Goal: Information Seeking & Learning: Stay updated

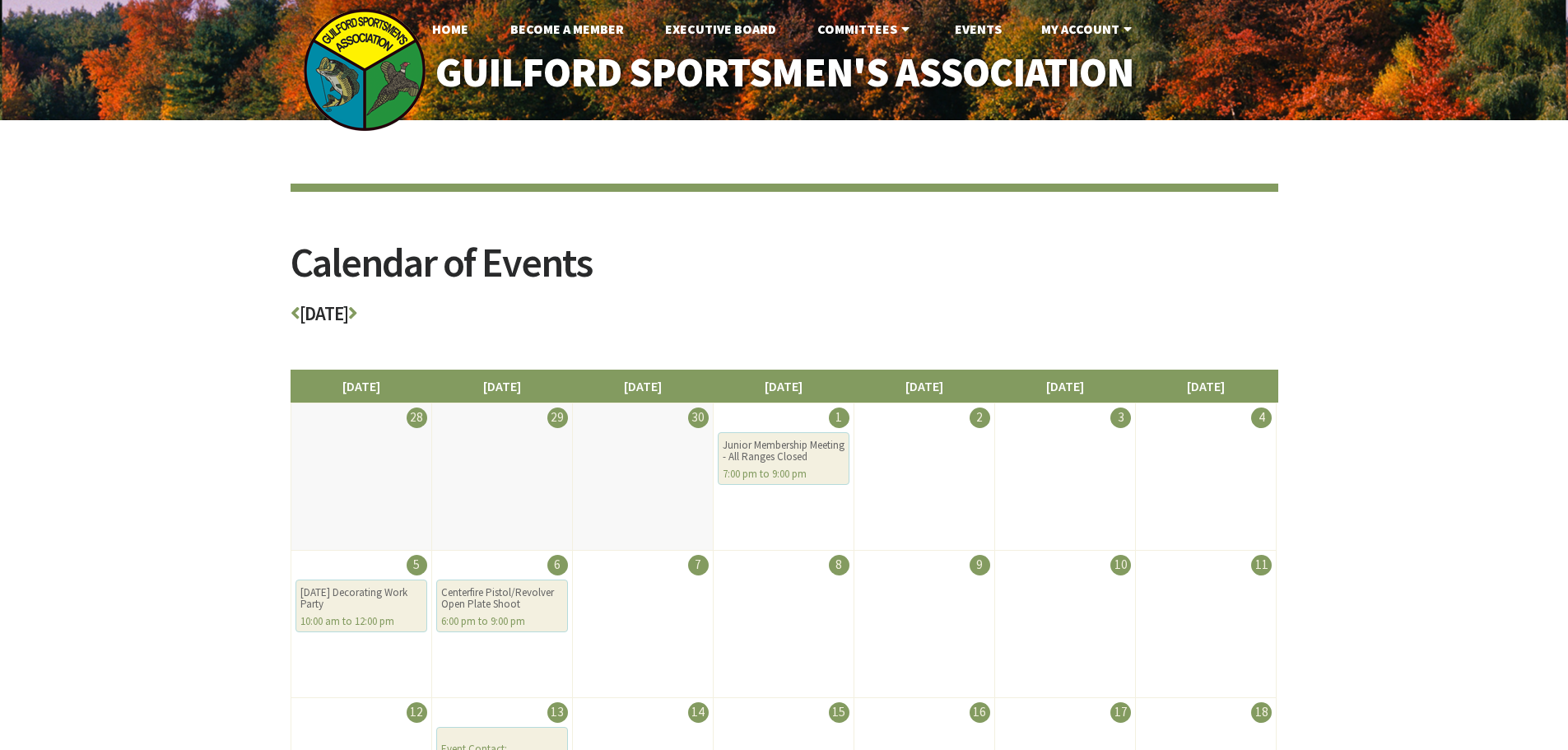
click at [362, 63] on img at bounding box center [365, 70] width 123 height 123
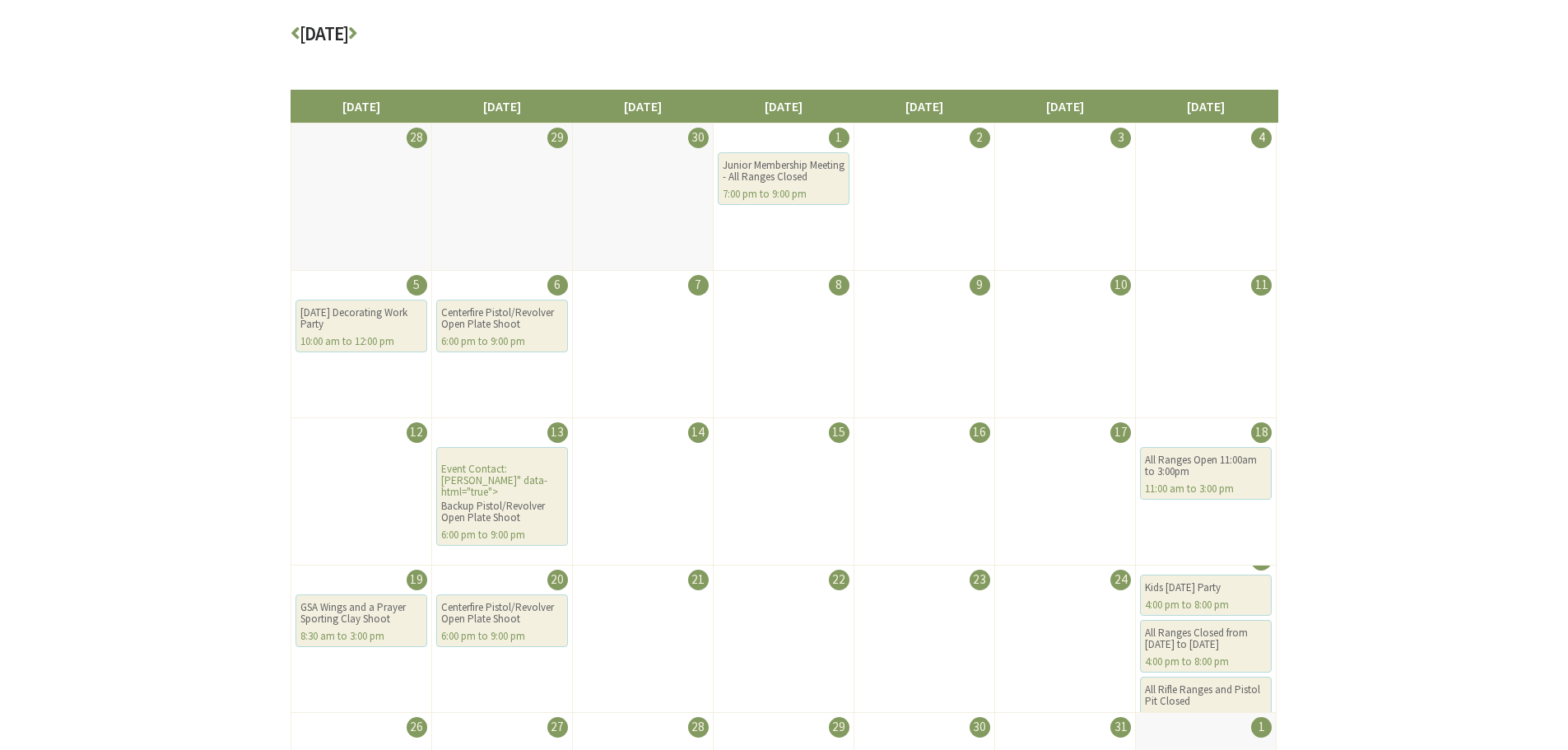
scroll to position [197, 0]
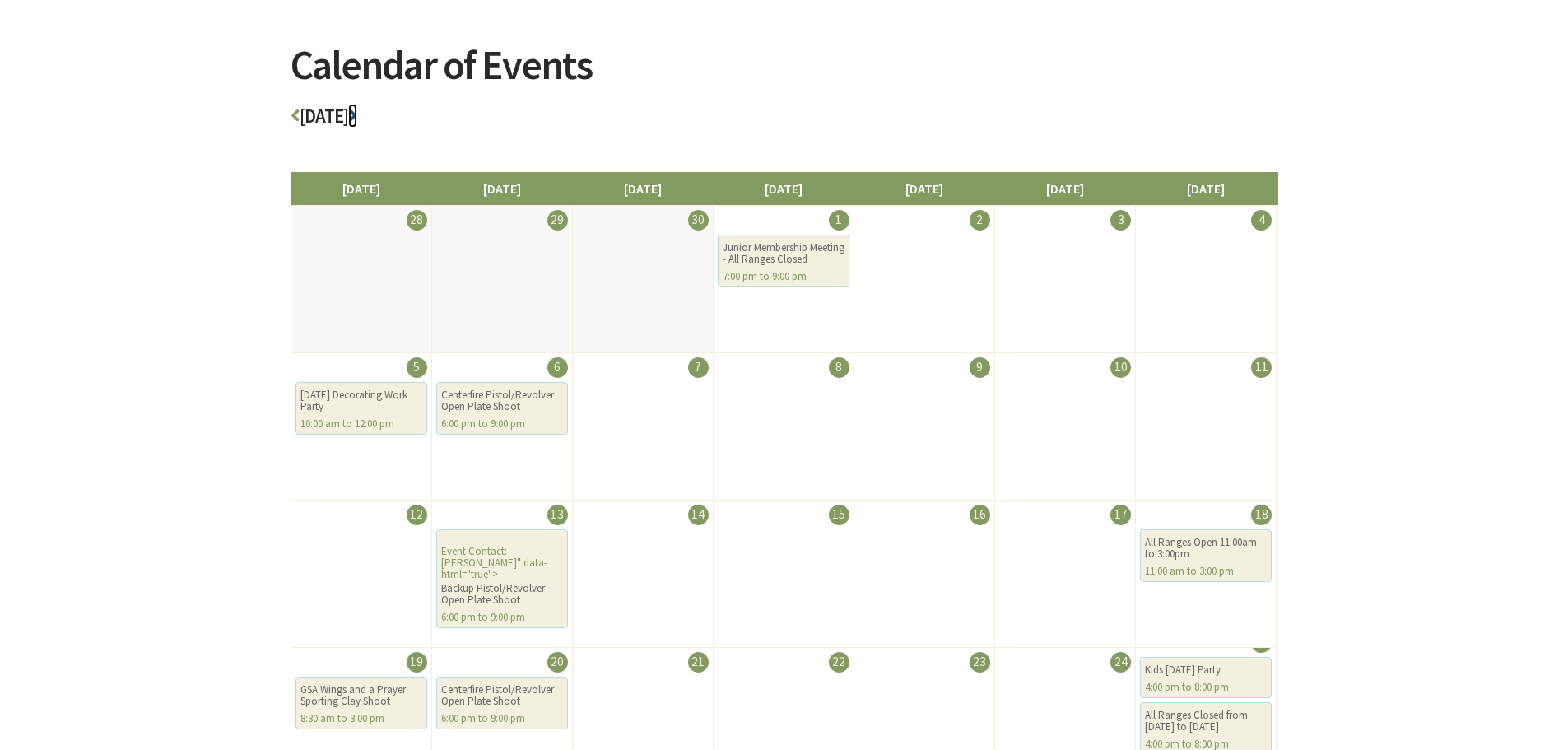
click at [358, 116] on icon at bounding box center [353, 115] width 9 height 19
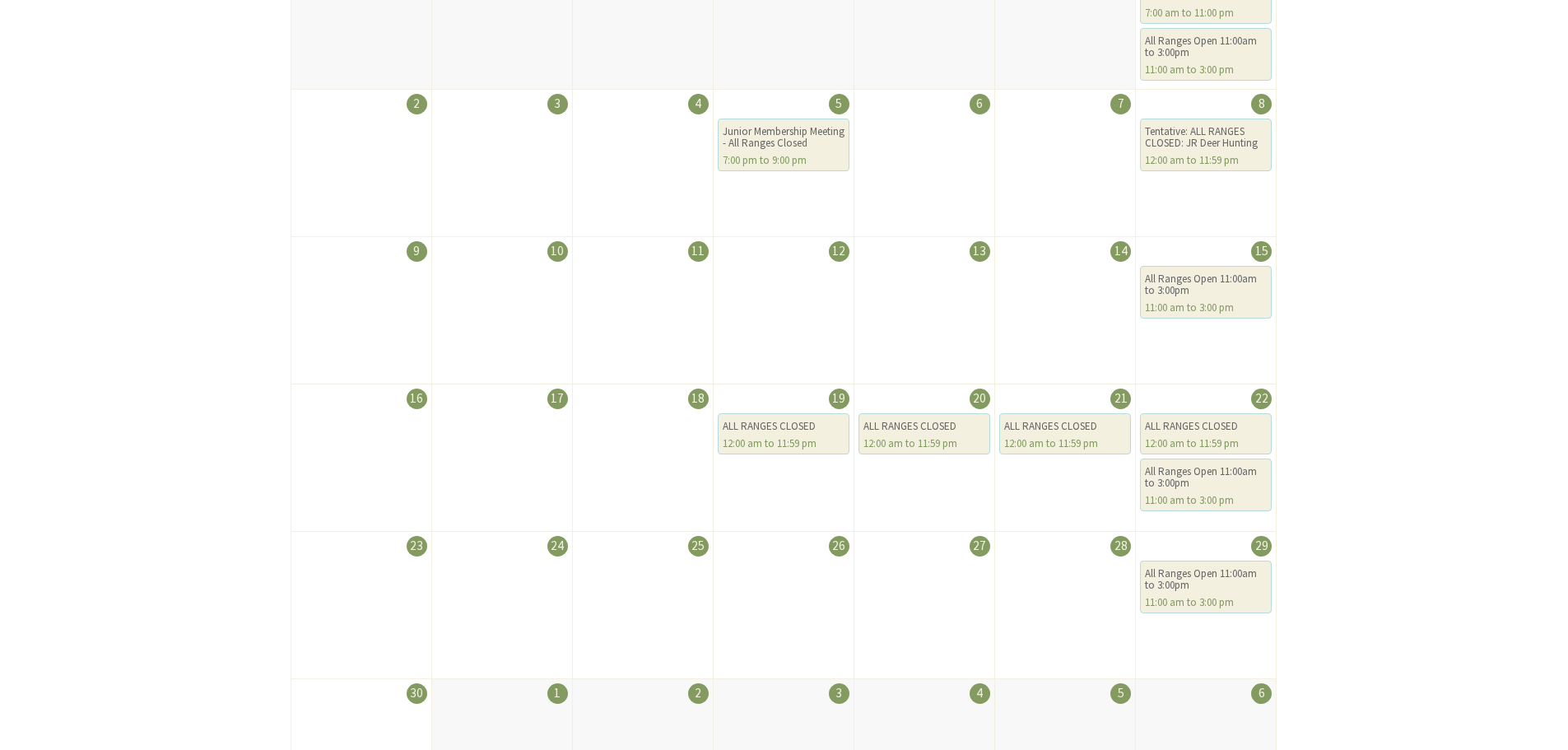
scroll to position [165, 0]
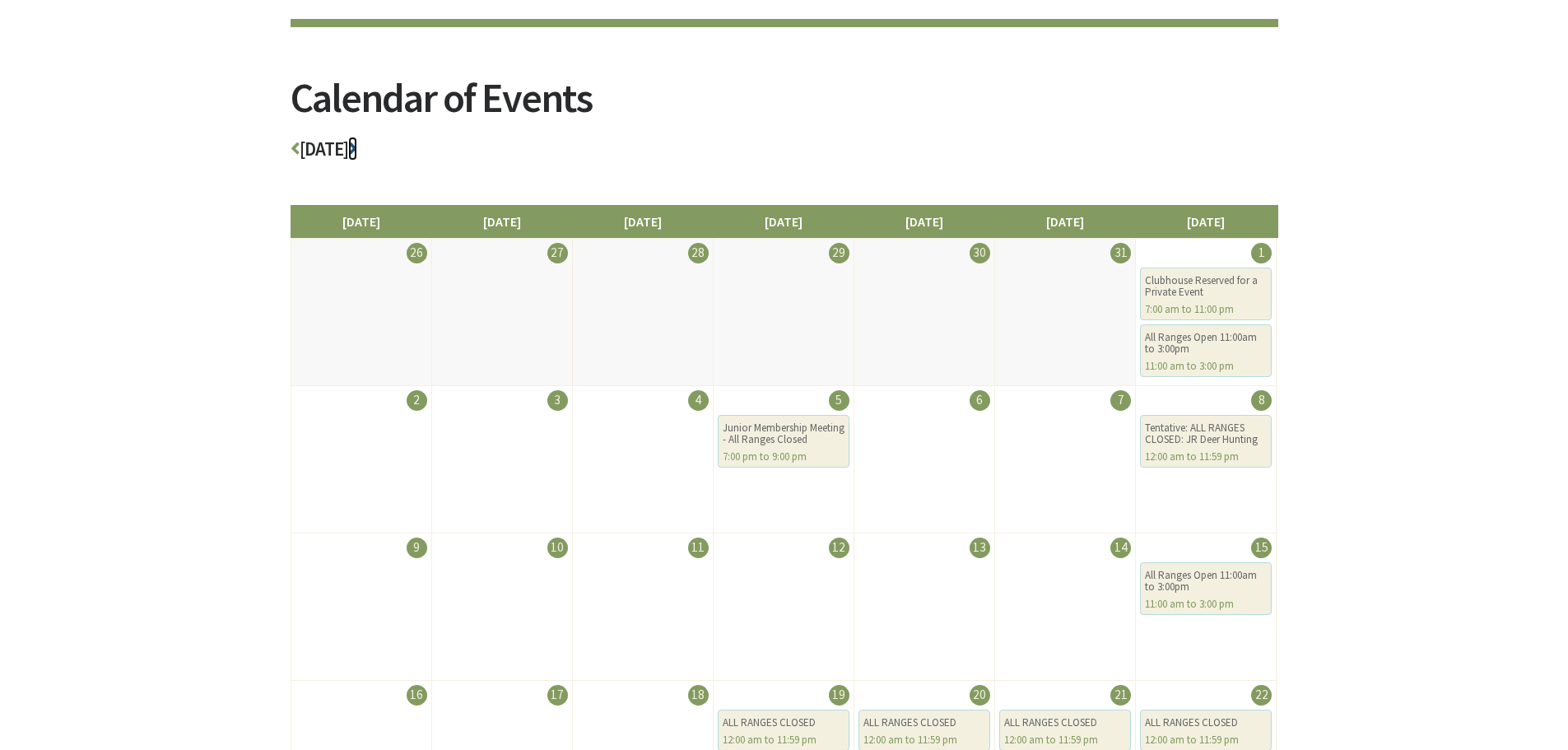
click at [358, 152] on icon at bounding box center [353, 149] width 9 height 19
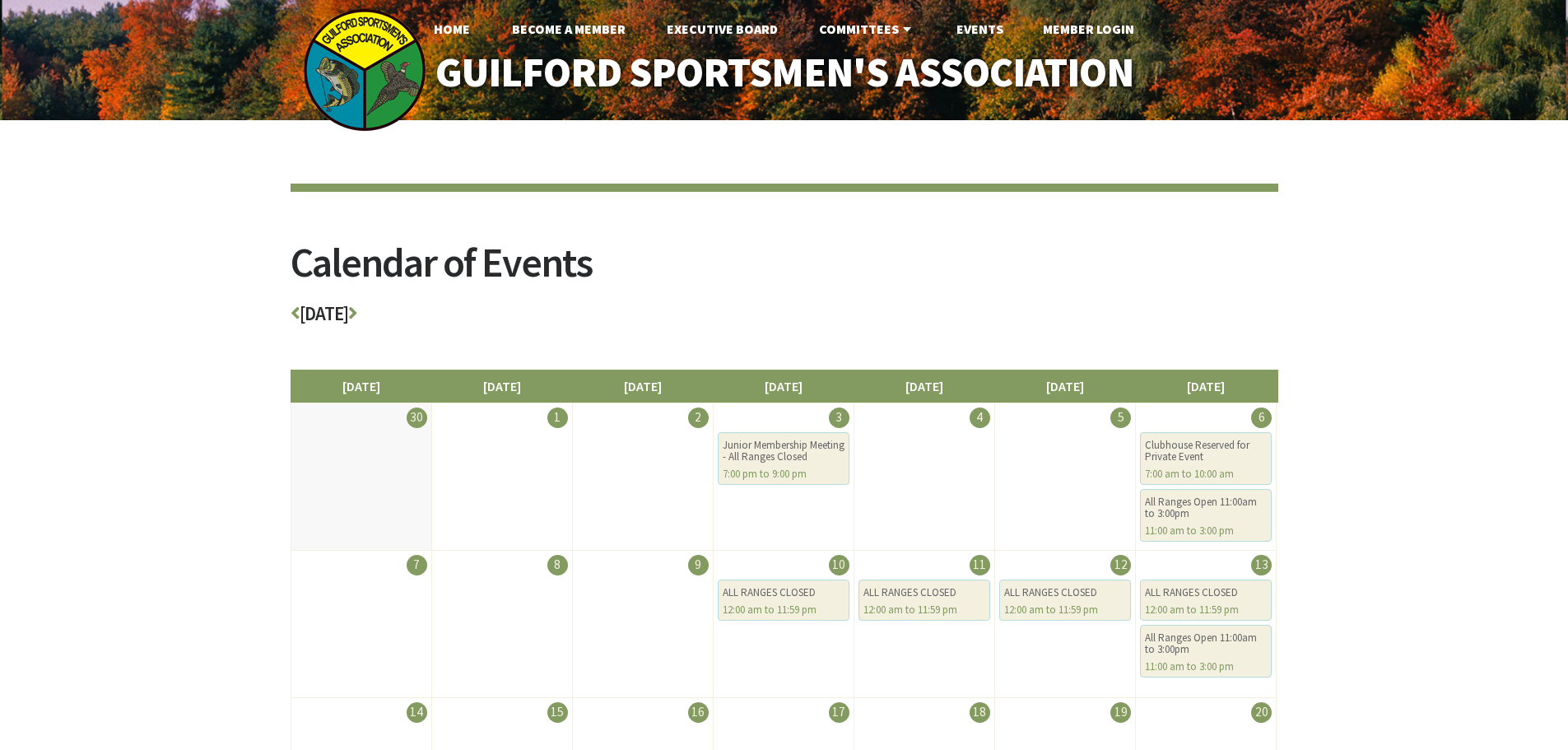
scroll to position [82, 0]
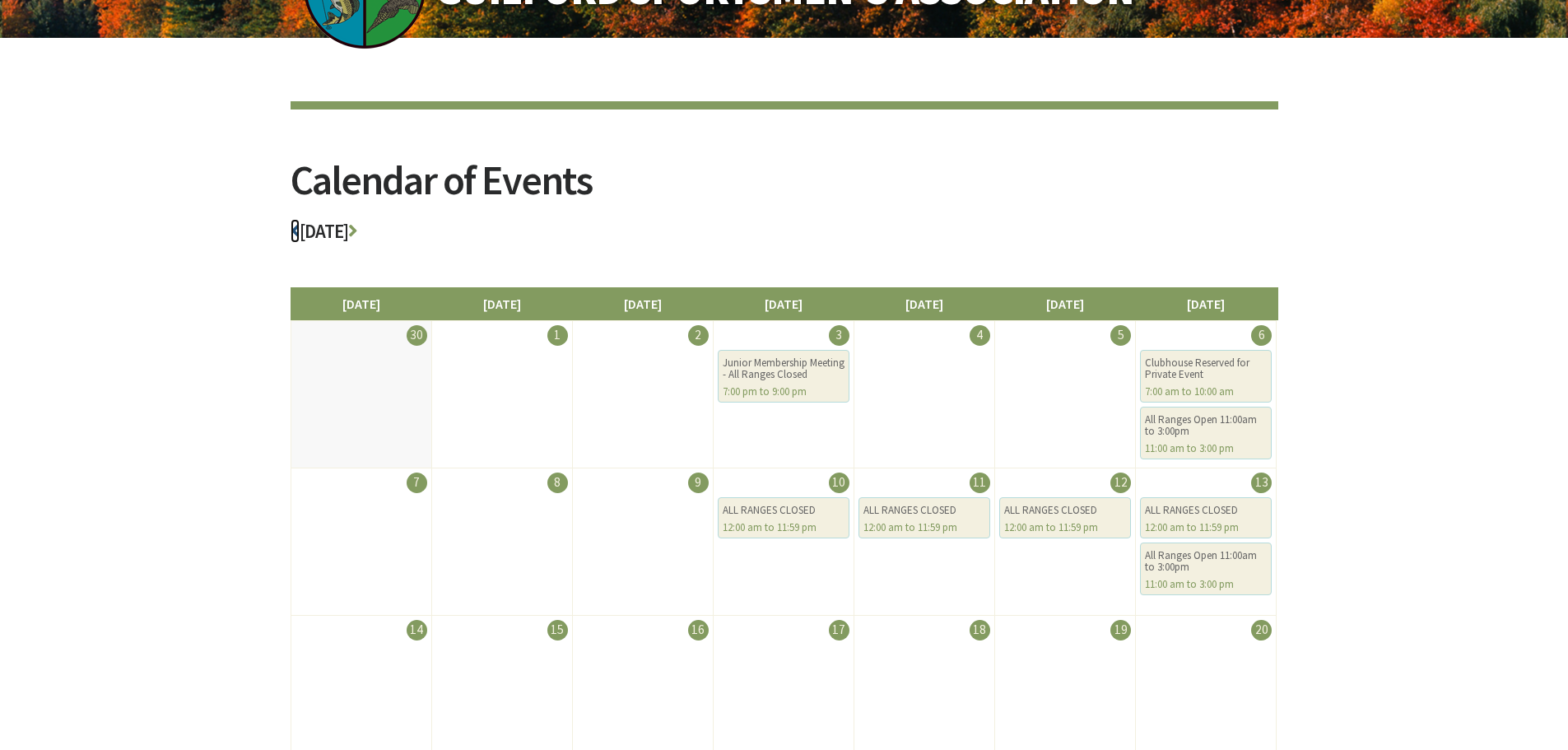
click at [295, 231] on icon at bounding box center [295, 231] width 9 height 19
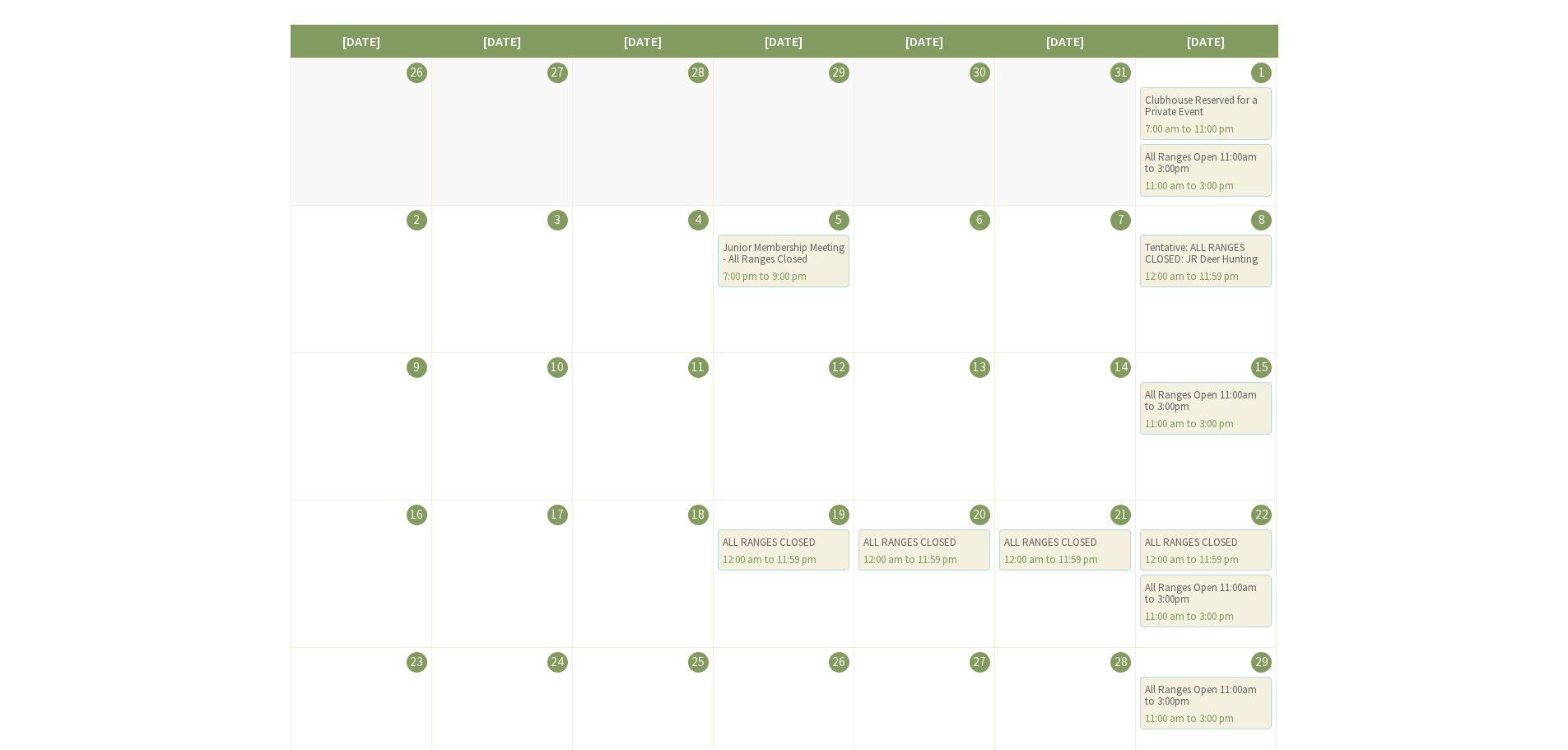
scroll to position [15, 0]
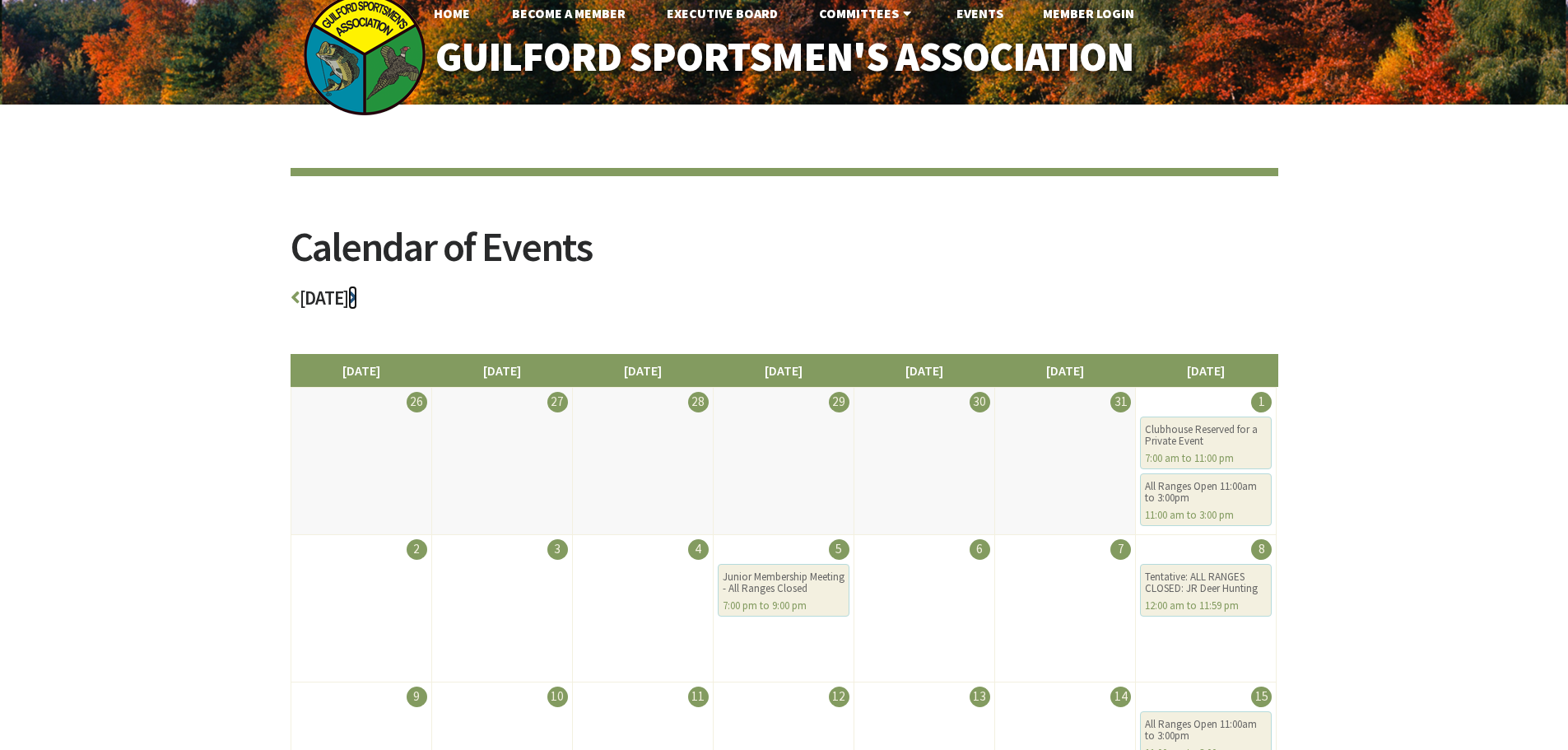
click at [358, 294] on icon at bounding box center [353, 297] width 9 height 19
